Goal: Information Seeking & Learning: Check status

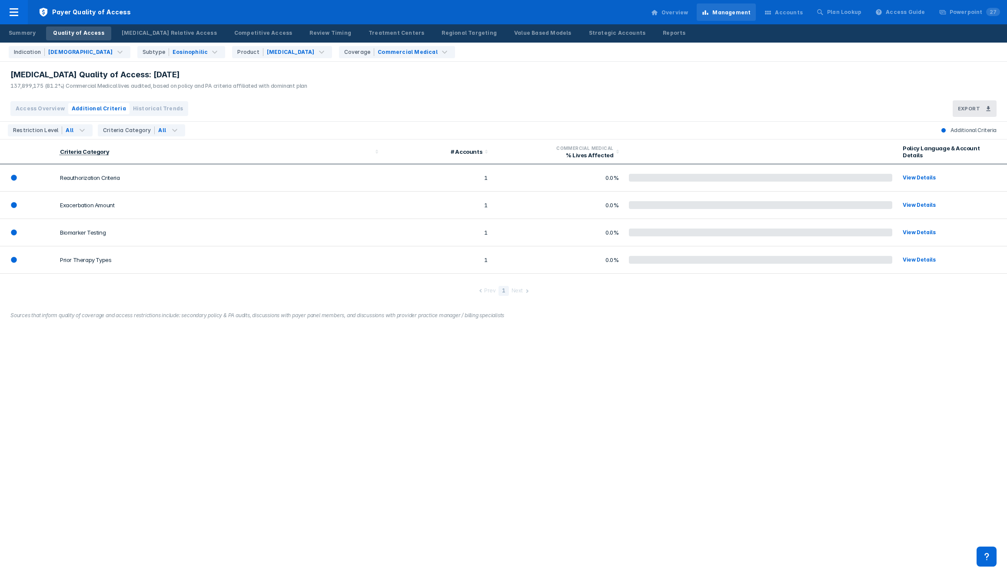
click at [52, 111] on span "Access Overview" at bounding box center [40, 109] width 49 height 8
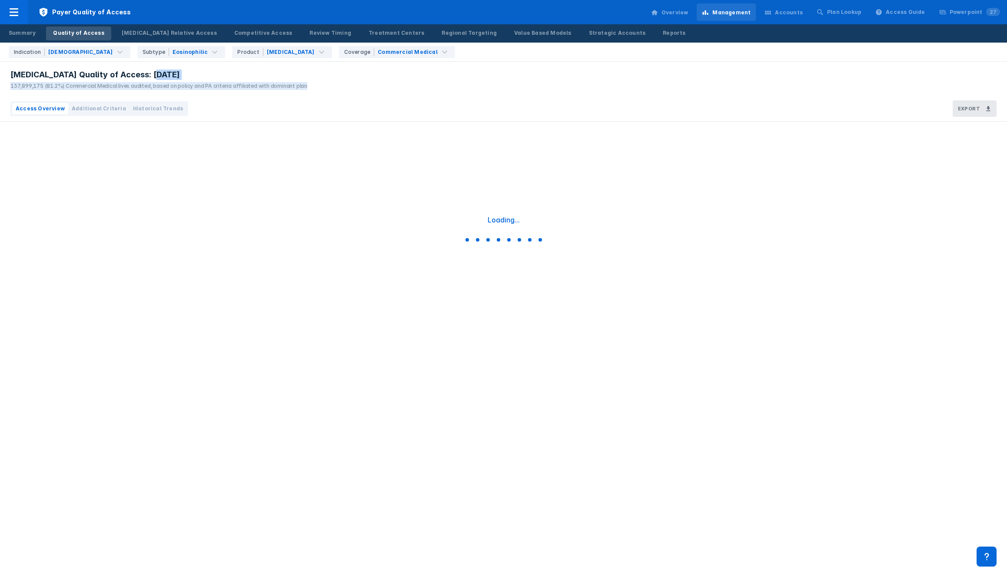
drag, startPoint x: 330, startPoint y: 86, endPoint x: 323, endPoint y: 79, distance: 9.8
click at [323, 79] on div "[MEDICAL_DATA] Quality of Access: [DATE] 137,899,175 (81.2%) Commercial Medical…" at bounding box center [503, 79] width 1007 height 34
click at [323, 78] on div "[MEDICAL_DATA] Quality of Access: [DATE] 137,899,175 (81.2%) Commercial Medical…" at bounding box center [503, 79] width 1007 height 34
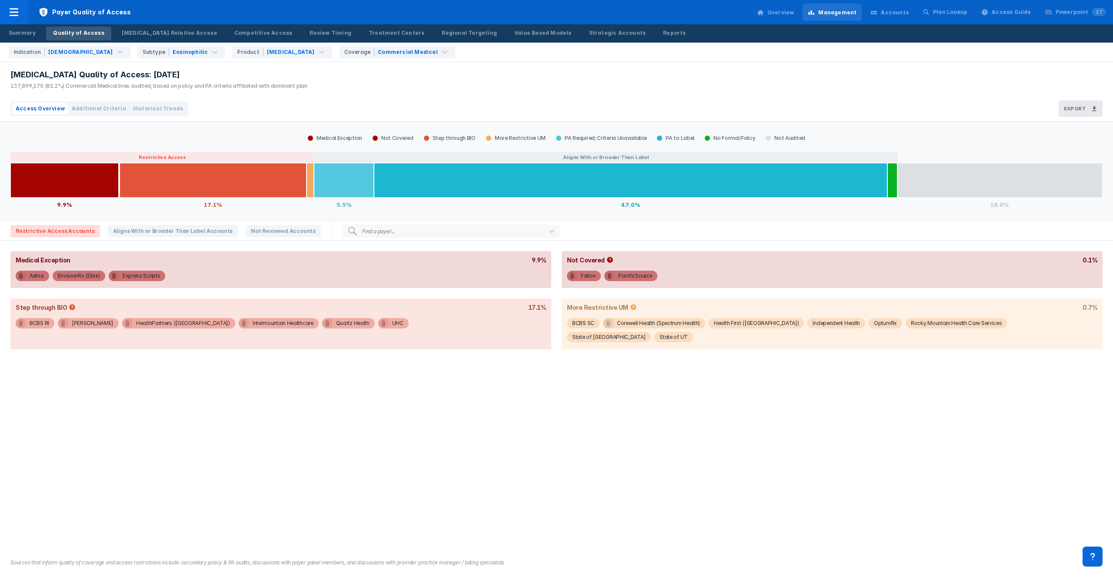
click at [151, 84] on div "137,899,175 (81.2%) Commercial Medical lives audited, based on policy and PA cr…" at bounding box center [158, 86] width 297 height 8
click at [75, 90] on div "[MEDICAL_DATA] Quality of Access: [DATE] 137,899,175 (81.2%) Commercial Medical…" at bounding box center [156, 79] width 313 height 34
drag, startPoint x: 21, startPoint y: 86, endPoint x: 76, endPoint y: 85, distance: 55.6
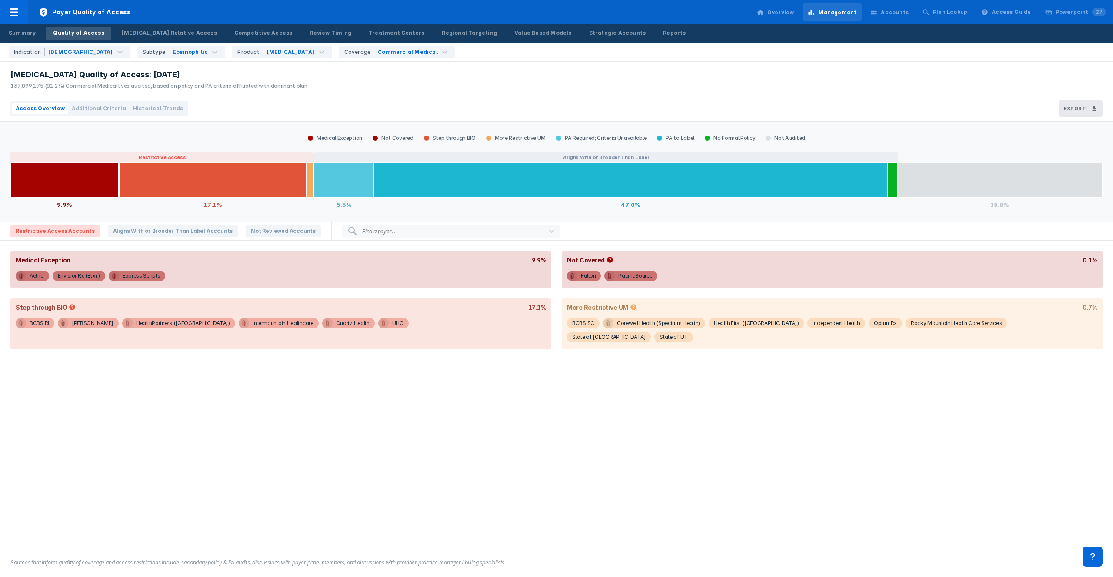
click at [76, 85] on div "137,899,175 (81.2%) Commercial Medical lives audited, based on policy and PA cr…" at bounding box center [158, 86] width 297 height 8
click at [70, 90] on div "[MEDICAL_DATA] Quality of Access: [DATE] 137,899,175 (81.2%) Commercial Medical…" at bounding box center [156, 79] width 313 height 34
click at [73, 86] on div "137,899,175 (81.2%) Commercial Medical lives audited, based on policy and PA cr…" at bounding box center [158, 86] width 297 height 8
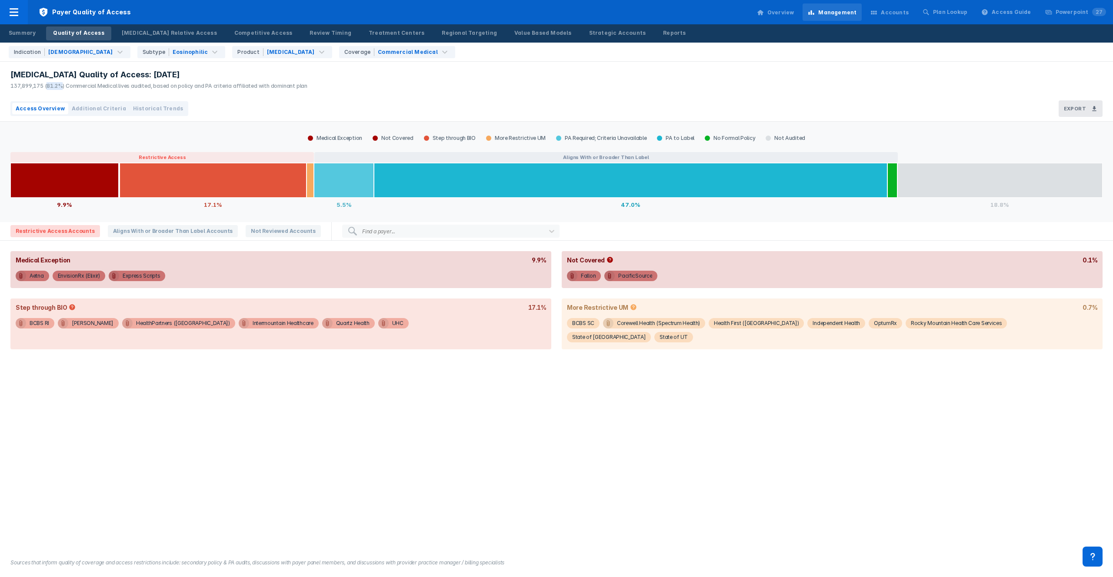
drag, startPoint x: 62, startPoint y: 86, endPoint x: 46, endPoint y: 86, distance: 16.5
click at [46, 86] on div "137,899,175 (81.2%) Commercial Medical lives audited, based on policy and PA cr…" at bounding box center [158, 86] width 297 height 8
click at [47, 93] on div "[MEDICAL_DATA] Quality of Access: [DATE] 137,899,175 (81.2%) Commercial Medical…" at bounding box center [156, 79] width 313 height 34
click at [27, 32] on div "Summary" at bounding box center [22, 33] width 27 height 8
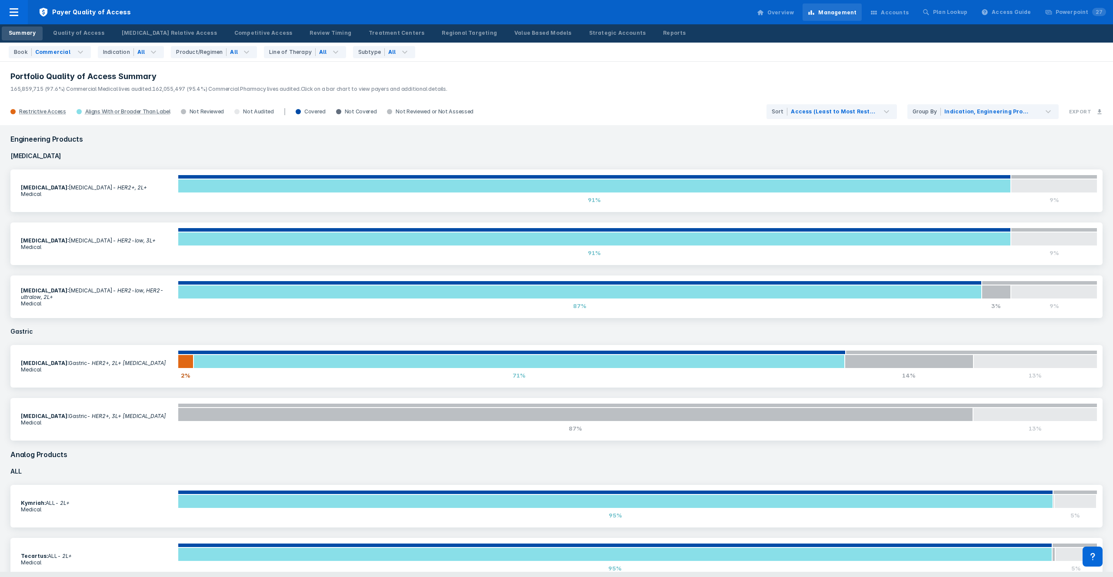
click at [54, 89] on span "165,859,715 (97.6%) Commercial Medical lives audited." at bounding box center [81, 89] width 142 height 7
click at [59, 89] on span "165,859,715 (97.6%) Commercial Medical lives audited." at bounding box center [81, 89] width 142 height 7
drag, startPoint x: 199, startPoint y: 86, endPoint x: 187, endPoint y: 87, distance: 12.6
click at [186, 86] on span "162,055,497 (95.4%) Commercial Pharmacy lives audited." at bounding box center [226, 89] width 148 height 7
click at [187, 87] on span "162,055,497 (95.4%) Commercial Pharmacy lives audited." at bounding box center [226, 89] width 148 height 7
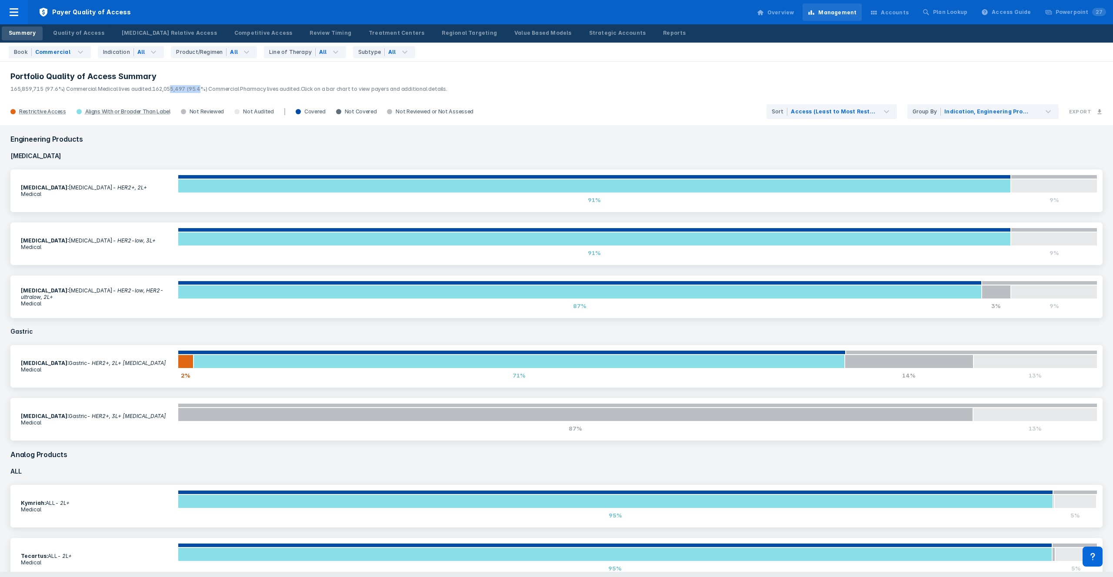
drag, startPoint x: 167, startPoint y: 90, endPoint x: 196, endPoint y: 88, distance: 29.7
click at [196, 88] on span "162,055,497 (95.4%) Commercial Pharmacy lives audited." at bounding box center [226, 89] width 148 height 7
click at [84, 89] on span "165,859,715 (97.6%) Commercial Medical lives audited." at bounding box center [81, 89] width 142 height 7
drag, startPoint x: 43, startPoint y: 90, endPoint x: 0, endPoint y: 90, distance: 42.6
click at [0, 90] on header "Portfolio Quality of Access Summary 165,859,715 (97.6%) Commercial Medical live…" at bounding box center [556, 79] width 1113 height 37
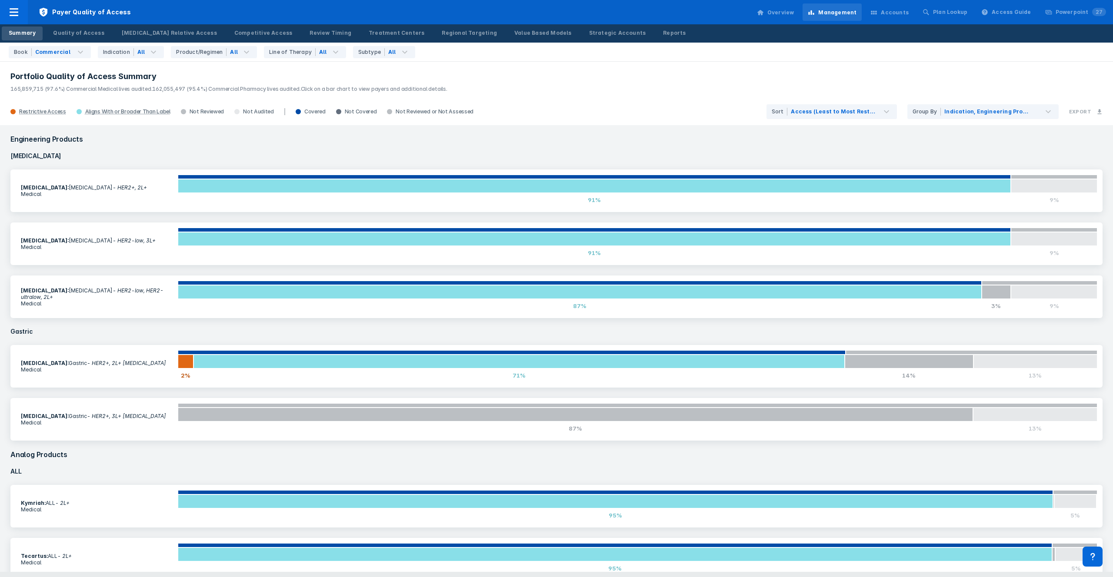
click at [58, 88] on span "165,859,715 (97.6%) Commercial Medical lives audited." at bounding box center [81, 89] width 142 height 7
click at [30, 90] on span "165,859,715 (97.6%) Commercial Medical lives audited." at bounding box center [81, 89] width 142 height 7
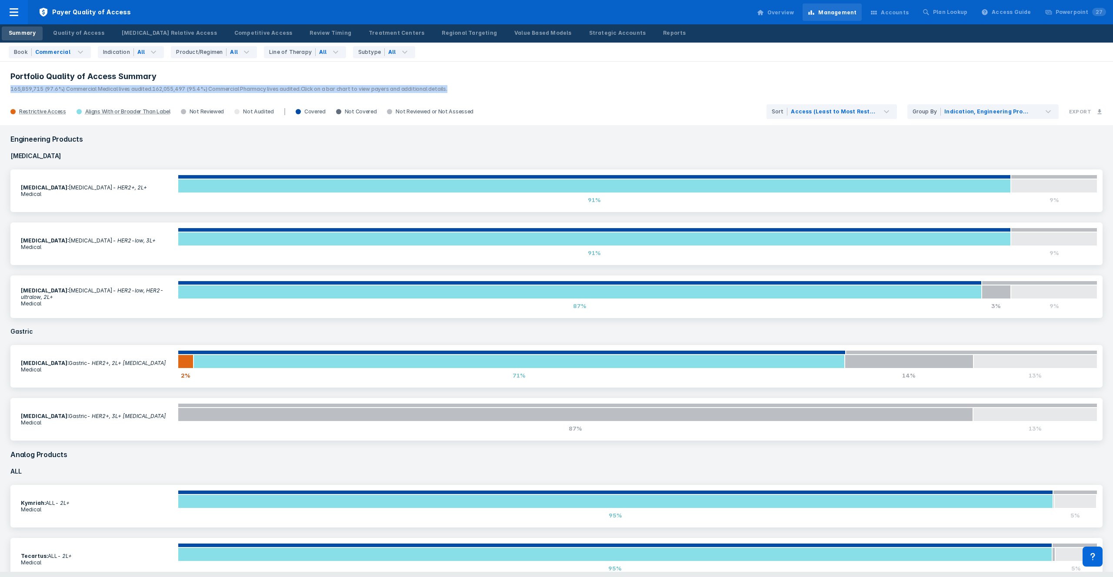
click at [30, 90] on span "165,859,715 (97.6%) Commercial Medical lives audited." at bounding box center [81, 89] width 142 height 7
click at [46, 89] on span "165,859,715 (97.6%) Commercial Medical lives audited." at bounding box center [81, 89] width 142 height 7
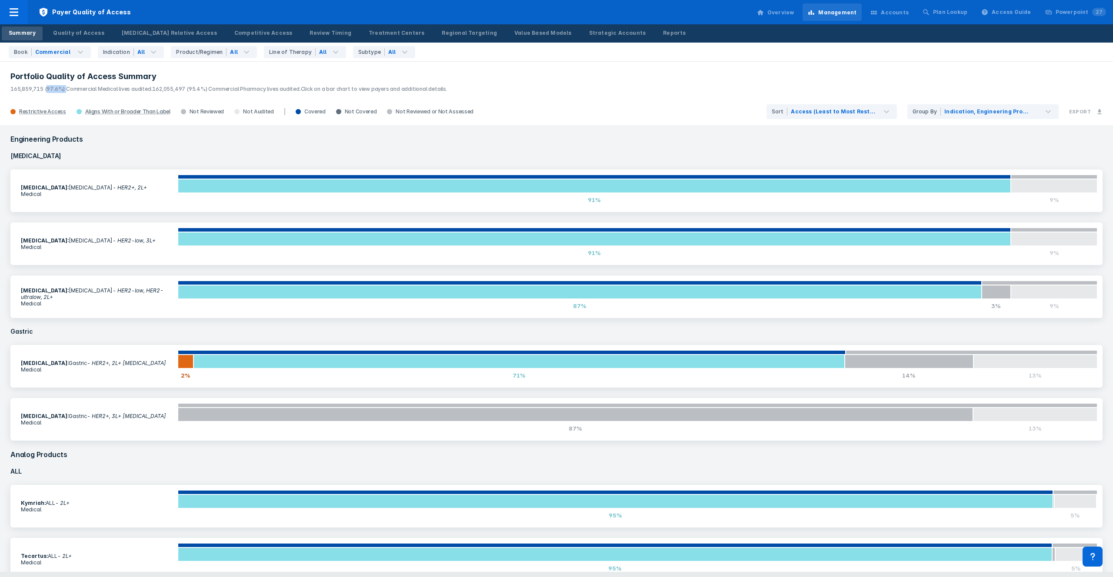
drag, startPoint x: 46, startPoint y: 90, endPoint x: 66, endPoint y: 87, distance: 20.2
click at [66, 87] on span "165,859,715 (97.6%) Commercial Medical lives audited." at bounding box center [81, 89] width 142 height 7
drag, startPoint x: 66, startPoint y: 87, endPoint x: 44, endPoint y: 88, distance: 21.7
click at [44, 88] on span "165,859,715 (97.6%) Commercial Medical lives audited." at bounding box center [81, 89] width 142 height 7
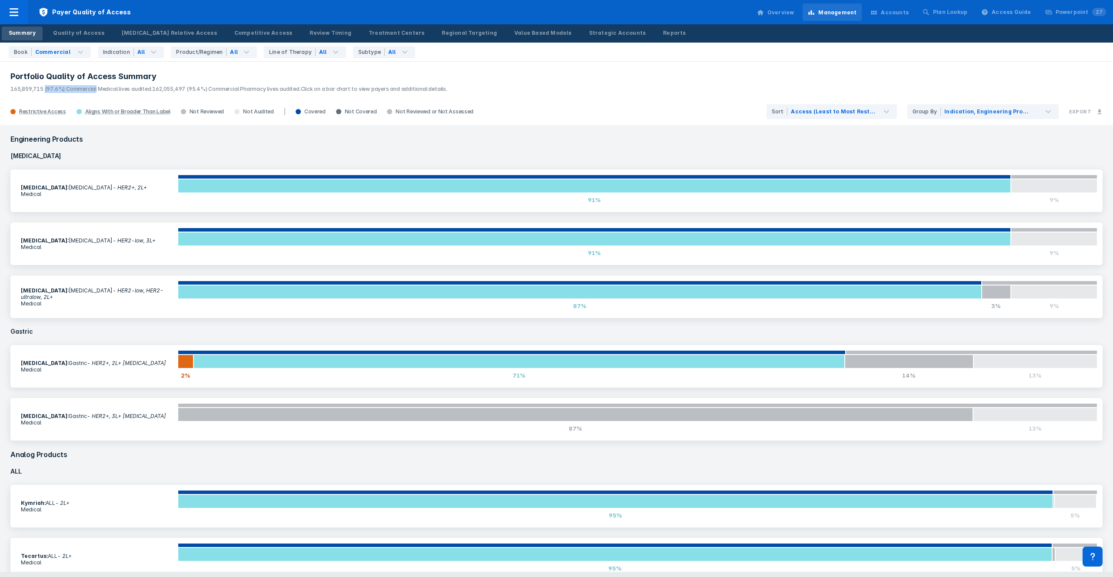
click at [44, 88] on span "165,859,715 (97.6%) Commercial Medical lives audited." at bounding box center [81, 89] width 142 height 7
drag, startPoint x: 44, startPoint y: 88, endPoint x: 63, endPoint y: 88, distance: 19.1
click at [63, 88] on span "165,859,715 (97.6%) Commercial Medical lives audited." at bounding box center [81, 89] width 142 height 7
click at [212, 86] on span "162,055,497 (95.4%) Commercial Pharmacy lives audited." at bounding box center [226, 89] width 148 height 7
drag, startPoint x: 210, startPoint y: 86, endPoint x: 197, endPoint y: 87, distance: 13.1
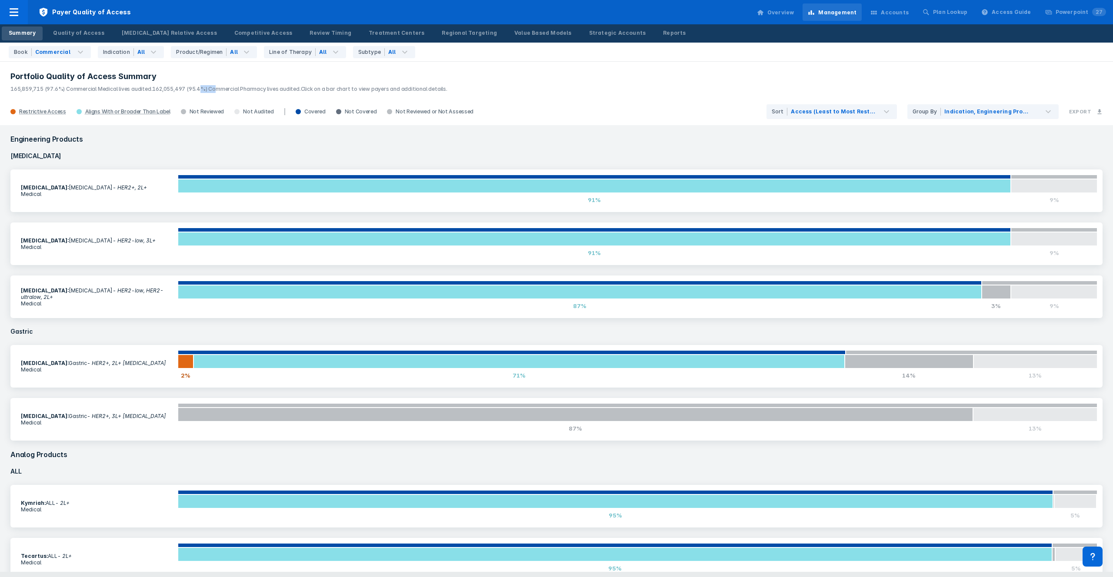
click at [197, 87] on span "162,055,497 (95.4%) Commercial Pharmacy lives audited." at bounding box center [226, 89] width 148 height 7
drag, startPoint x: 85, startPoint y: 89, endPoint x: 61, endPoint y: 87, distance: 24.0
click at [61, 87] on span "165,859,715 (97.6%) Commercial Medical lives audited." at bounding box center [81, 89] width 142 height 7
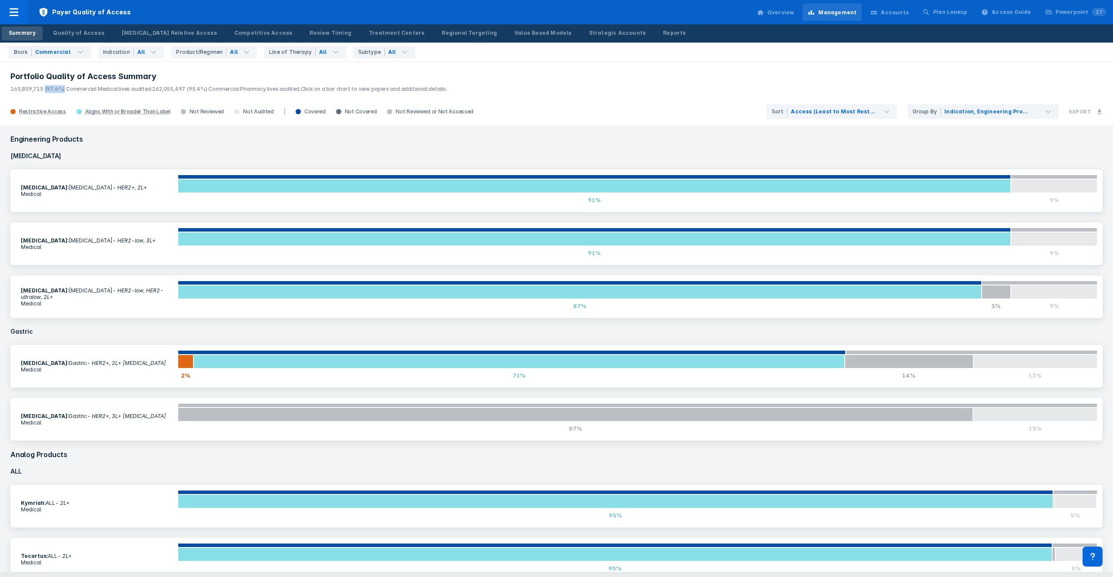
drag, startPoint x: 63, startPoint y: 91, endPoint x: 43, endPoint y: 90, distance: 20.0
click at [43, 90] on span "165,859,715 (97.6%) Commercial Medical lives audited." at bounding box center [81, 89] width 142 height 7
drag, startPoint x: 165, startPoint y: 90, endPoint x: 215, endPoint y: 89, distance: 50.4
click at [215, 89] on span "162,055,497 (95.4%) Commercial Pharmacy lives audited." at bounding box center [226, 89] width 148 height 7
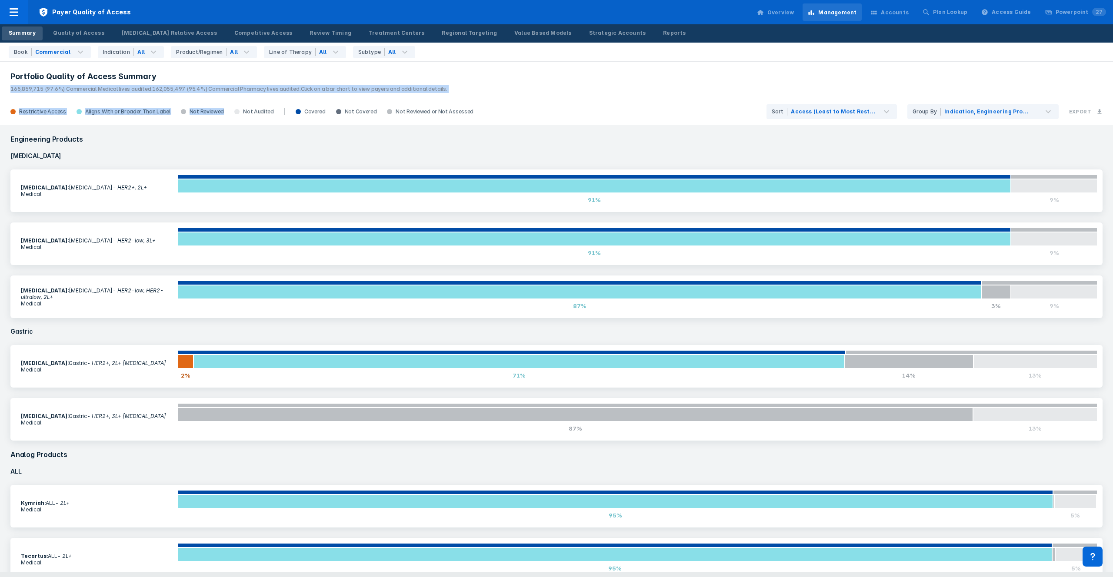
drag, startPoint x: 242, startPoint y: 88, endPoint x: 240, endPoint y: 99, distance: 11.1
click at [240, 99] on div "Portfolio Quality of Access Summary 165,859,715 (97.6%) Commercial Medical live…" at bounding box center [556, 93] width 1113 height 64
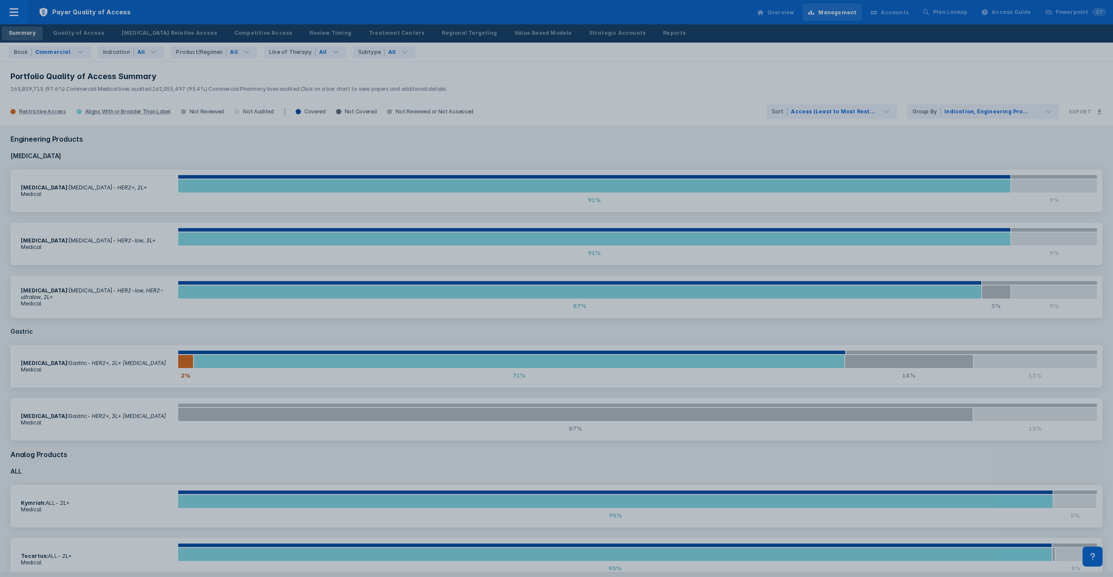
click at [245, 94] on div at bounding box center [556, 288] width 1113 height 577
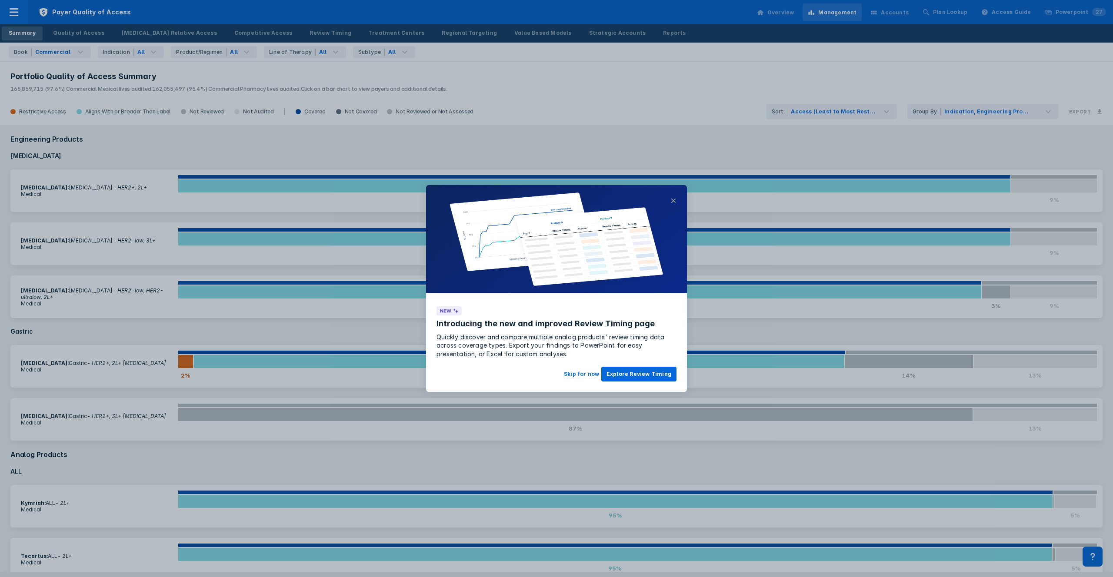
click at [674, 201] on button "×" at bounding box center [673, 201] width 6 height 10
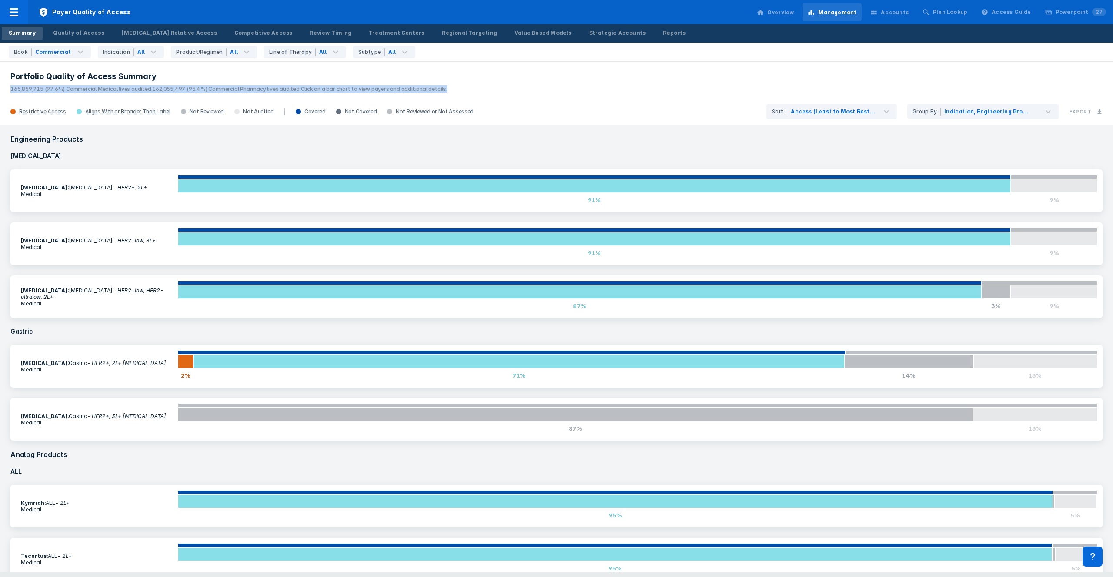
drag, startPoint x: 558, startPoint y: 81, endPoint x: 547, endPoint y: 90, distance: 13.6
click at [547, 90] on header "Portfolio Quality of Access Summary 165,859,715 (97.6%) Commercial Medical live…" at bounding box center [556, 79] width 1113 height 37
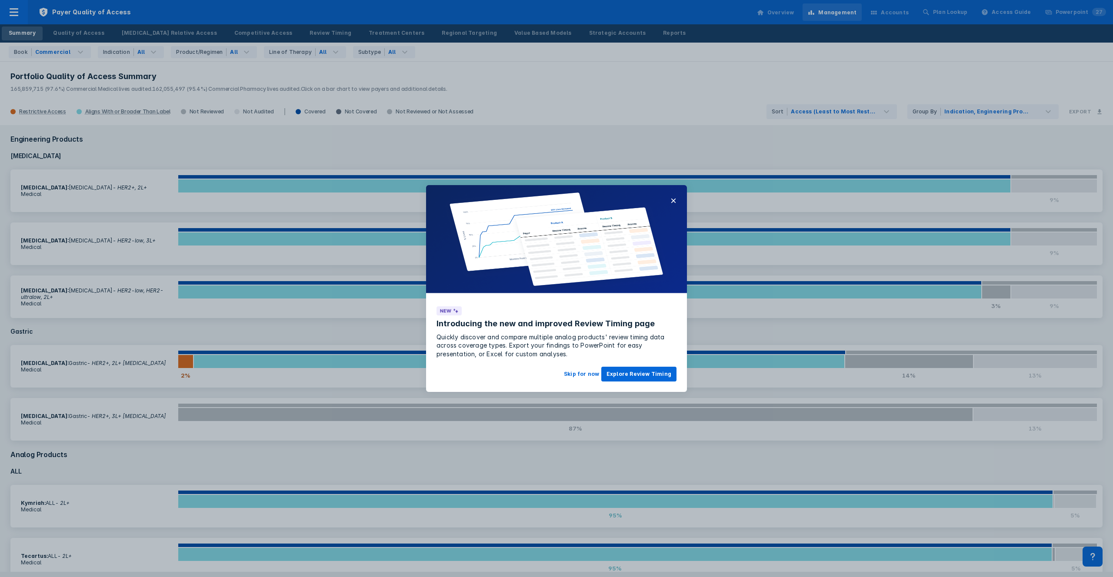
click at [547, 90] on div at bounding box center [556, 288] width 1113 height 577
click at [673, 199] on button "×" at bounding box center [673, 201] width 6 height 10
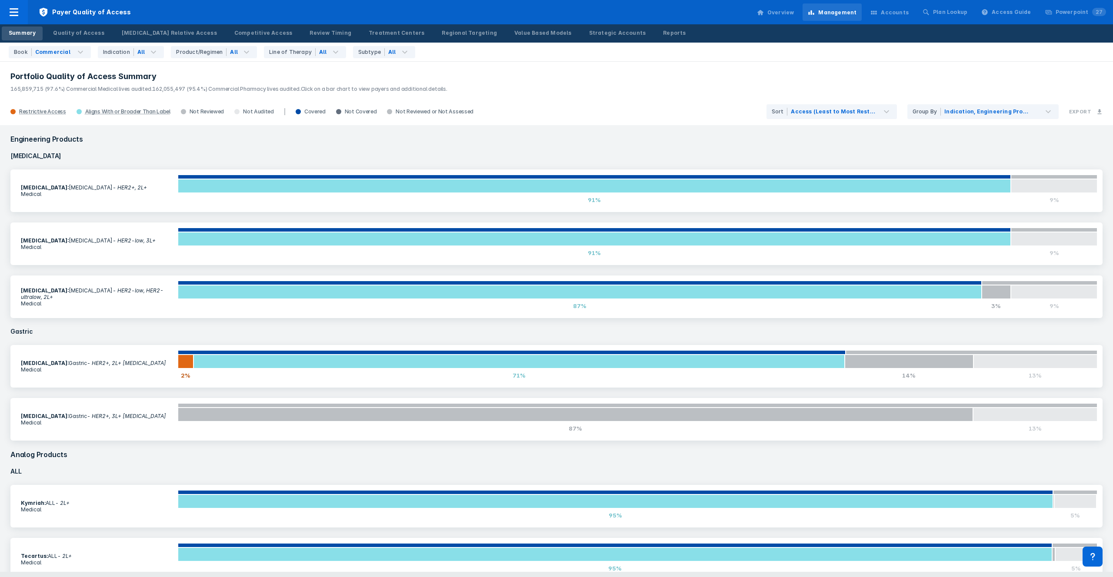
drag, startPoint x: 480, startPoint y: 93, endPoint x: 480, endPoint y: 89, distance: 4.4
click at [480, 90] on header "Portfolio Quality of Access Summary 165,859,715 (97.6%) Commercial Medical live…" at bounding box center [556, 79] width 1113 height 37
click at [676, 32] on div "Summary Quality of Access [MEDICAL_DATA] Relative Access Competitive Access Rev…" at bounding box center [556, 33] width 1113 height 18
click at [590, 85] on p "165,859,715 (97.6%) Commercial Medical lives audited. 162,055,497 (95.4%) Comme…" at bounding box center [556, 87] width 1092 height 11
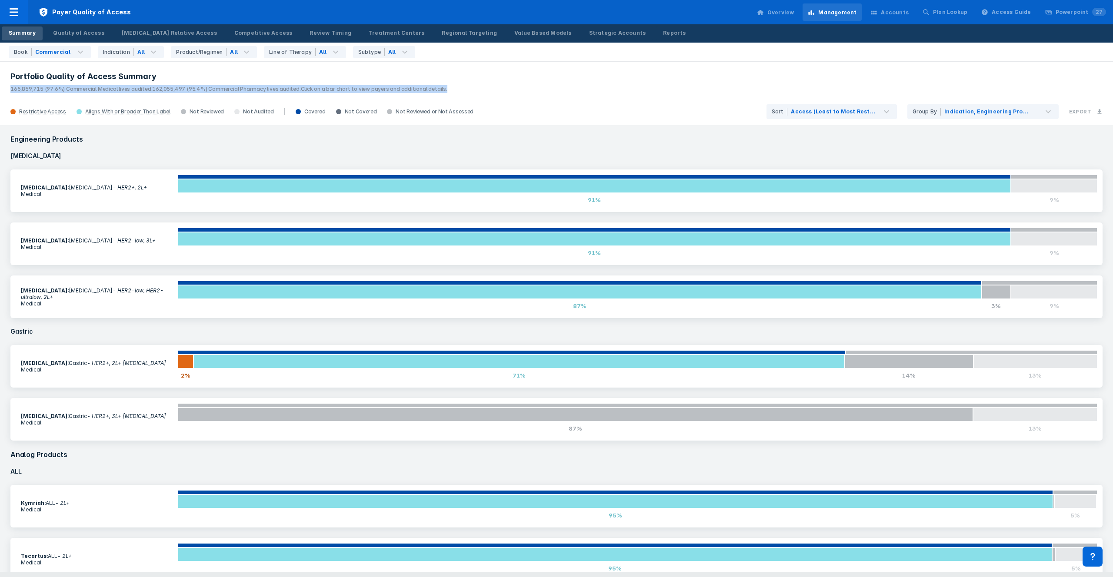
drag, startPoint x: 531, startPoint y: 87, endPoint x: 529, endPoint y: 75, distance: 12.3
click at [529, 75] on header "Portfolio Quality of Access Summary 165,859,715 (97.6%) Commercial Medical live…" at bounding box center [556, 79] width 1113 height 37
click at [529, 75] on h3 "Portfolio Quality of Access Summary" at bounding box center [556, 76] width 1092 height 10
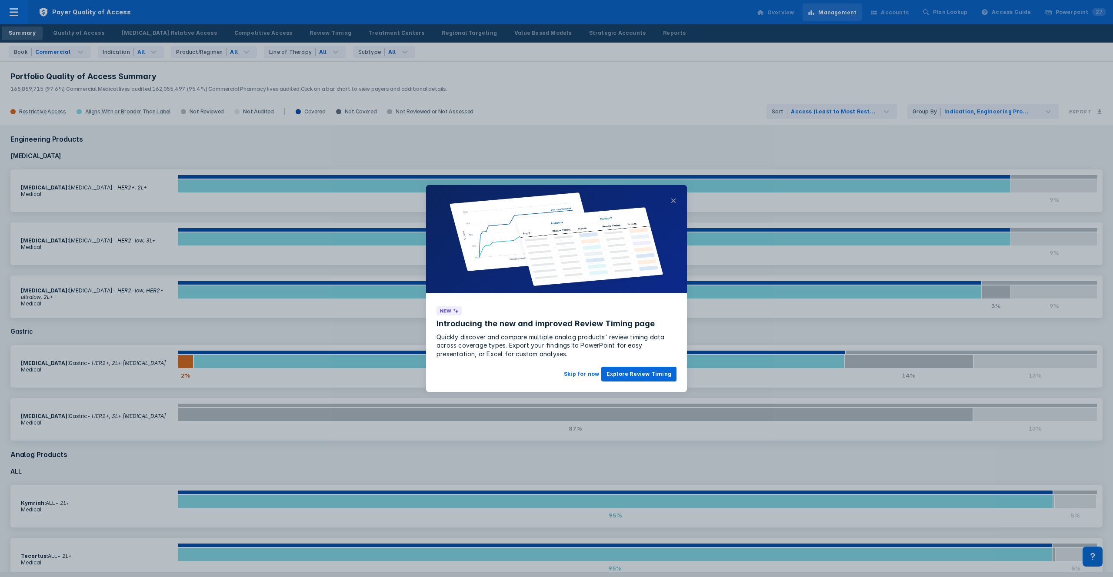
click at [672, 198] on button "×" at bounding box center [673, 201] width 6 height 10
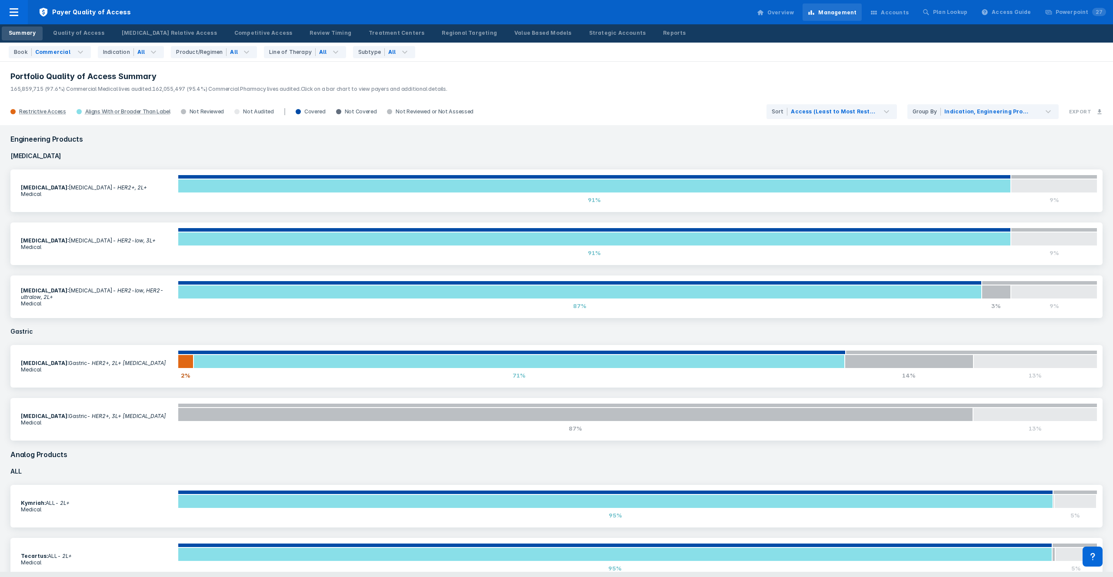
drag, startPoint x: 282, startPoint y: 93, endPoint x: 290, endPoint y: 79, distance: 15.7
click at [290, 79] on header "Portfolio Quality of Access Summary 165,859,715 (97.6%) Commercial Medical live…" at bounding box center [556, 79] width 1113 height 37
click at [290, 79] on h3 "Portfolio Quality of Access Summary" at bounding box center [556, 76] width 1092 height 10
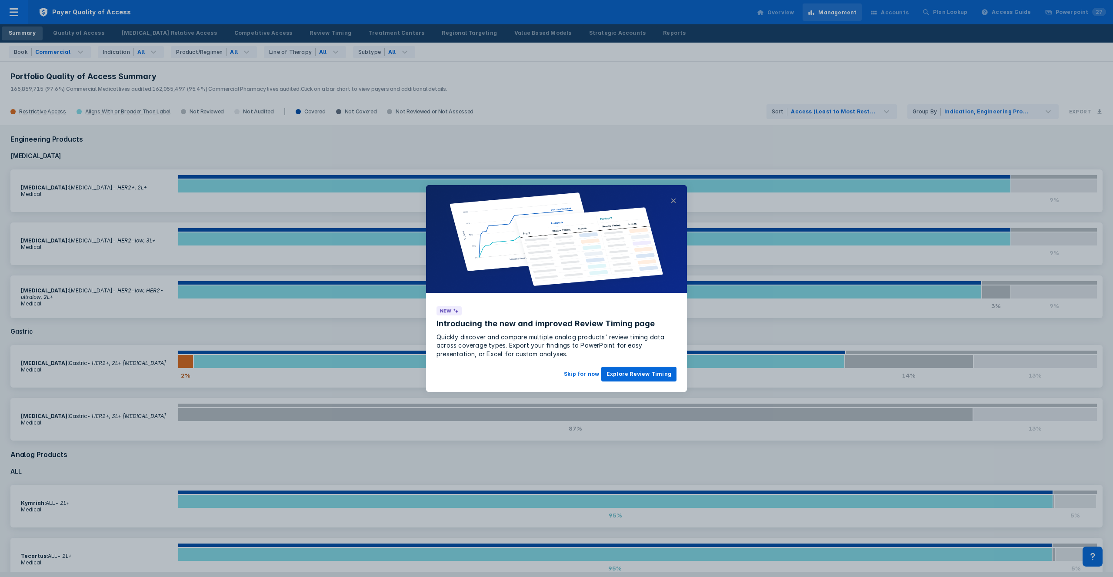
click at [673, 203] on button "×" at bounding box center [673, 201] width 6 height 10
